Goal: Register for event/course

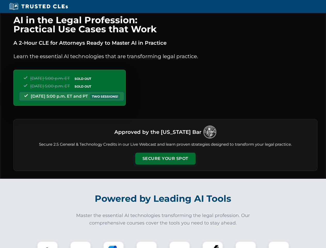
click at [165, 158] on button "Secure Your Spot" at bounding box center [165, 158] width 60 height 12
click at [47, 244] on img at bounding box center [47, 251] width 15 height 15
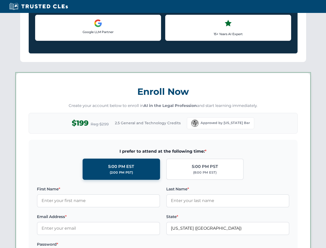
click at [113, 244] on label "Password *" at bounding box center [98, 244] width 123 height 6
